Goal: Transaction & Acquisition: Purchase product/service

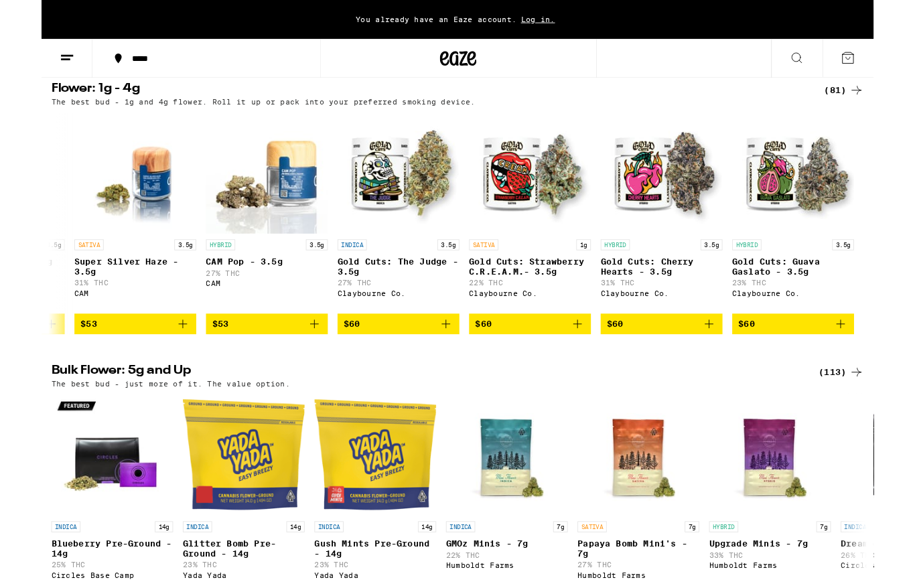
scroll to position [0, 10820]
